Goal: Find contact information: Find contact information

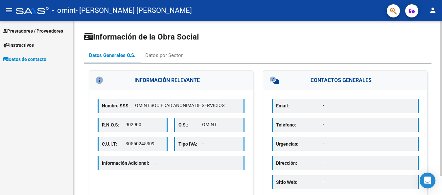
scroll to position [21, 0]
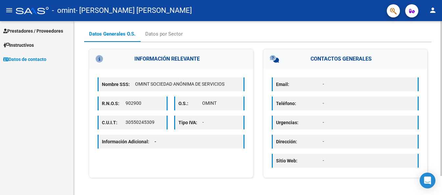
click at [442, 149] on html "menu - omint - [PERSON_NAME] [PERSON_NAME] person Prestadores / Proveedores Fac…" at bounding box center [221, 97] width 442 height 195
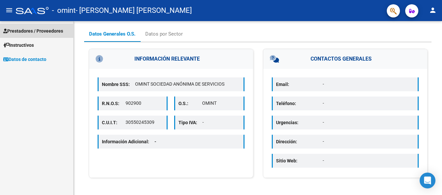
click at [51, 28] on span "Prestadores / Proveedores" at bounding box center [33, 30] width 60 height 7
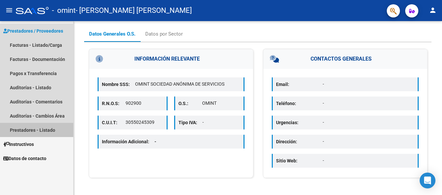
click at [42, 129] on link "Prestadores - Listado" at bounding box center [36, 130] width 73 height 14
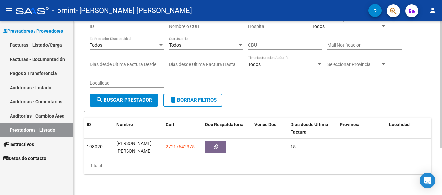
scroll to position [64, 0]
click at [442, 133] on html "menu - omint - [PERSON_NAME] [PERSON_NAME] person Prestadores / Proveedores Fac…" at bounding box center [221, 97] width 442 height 195
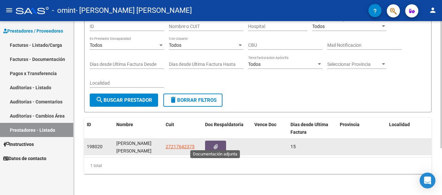
click at [216, 144] on icon "button" at bounding box center [216, 146] width 4 height 5
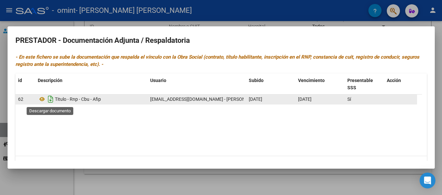
click at [52, 98] on icon "Descargar documento" at bounding box center [50, 99] width 9 height 11
click at [60, 99] on span "Titulo - Rnp - Cbu - Afip" at bounding box center [78, 98] width 46 height 5
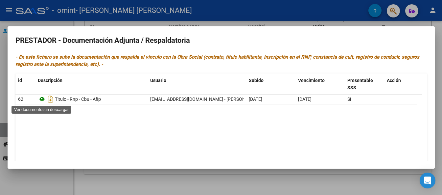
click at [40, 98] on icon at bounding box center [42, 99] width 9 height 8
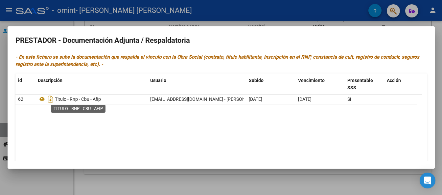
click at [75, 100] on span "Titulo - Rnp - Cbu - Afip" at bounding box center [78, 98] width 46 height 5
click at [51, 98] on icon "Descargar documento" at bounding box center [50, 99] width 9 height 11
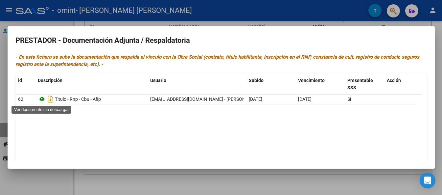
click at [45, 99] on icon at bounding box center [42, 99] width 9 height 8
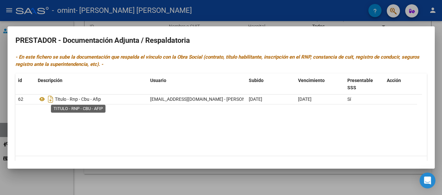
click at [98, 99] on span "Titulo - Rnp - Cbu - Afip" at bounding box center [78, 98] width 46 height 5
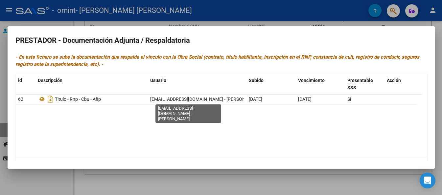
click at [189, 97] on span "[EMAIL_ADDRESS][DOMAIN_NAME] - [PERSON_NAME]" at bounding box center [205, 98] width 111 height 5
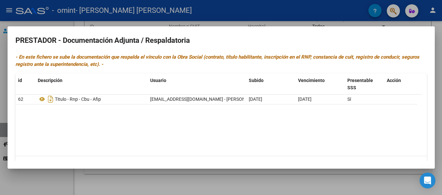
drag, startPoint x: 229, startPoint y: 97, endPoint x: 143, endPoint y: 98, distance: 85.4
click at [143, 98] on div "62 Titulo - Rnp - Cbu - Afip [EMAIL_ADDRESS][DOMAIN_NAME] - [PERSON_NAME] [DATE…" at bounding box center [216, 99] width 402 height 10
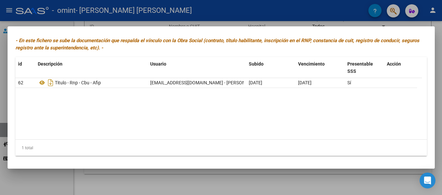
scroll to position [0, 0]
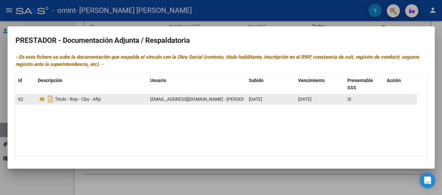
copy div "[EMAIL_ADDRESS][DOMAIN_NAME] - [PERSON_NAME]"
